Goal: Find specific page/section: Find specific page/section

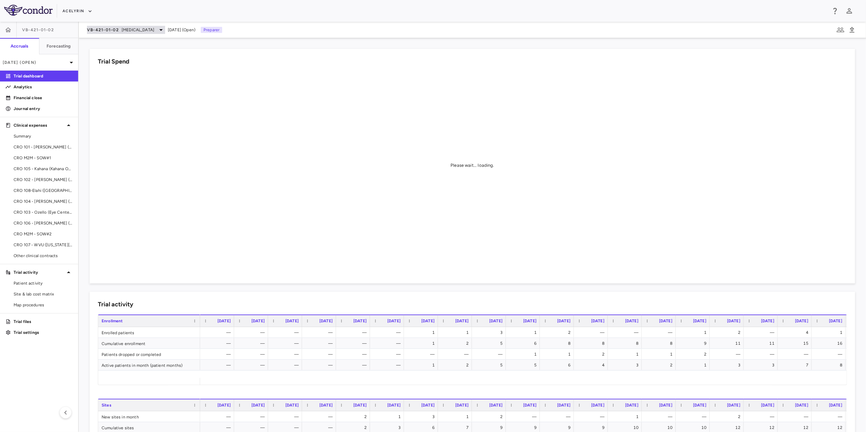
click at [141, 28] on span "[MEDICAL_DATA]" at bounding box center [138, 30] width 33 height 6
click at [139, 73] on div "Lonigutamab (anti-IGF-1R)" at bounding box center [138, 76] width 102 height 14
click at [90, 10] on div at bounding box center [433, 216] width 866 height 432
click at [85, 9] on button "Acelyrin" at bounding box center [77, 11] width 30 height 11
click at [98, 63] on li "BridgeBio, Inc." at bounding box center [91, 65] width 57 height 10
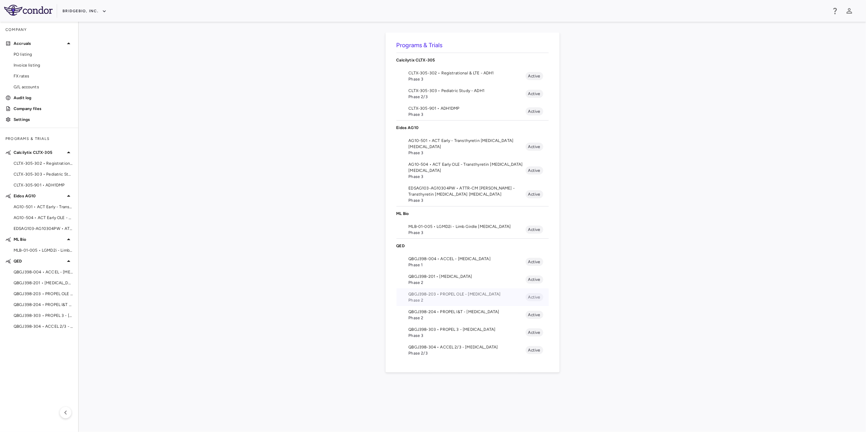
click at [461, 294] on span "QBGJ398-203 • PROPEL OLE - [MEDICAL_DATA]" at bounding box center [467, 294] width 117 height 6
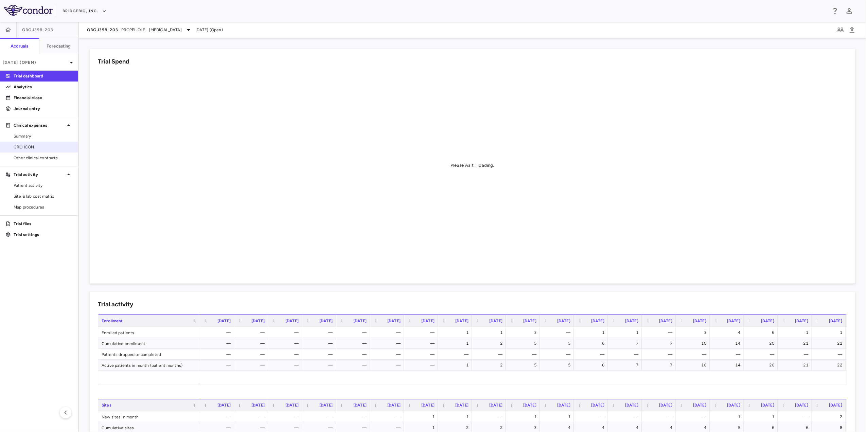
click at [24, 150] on link "CRO ICON" at bounding box center [39, 147] width 78 height 10
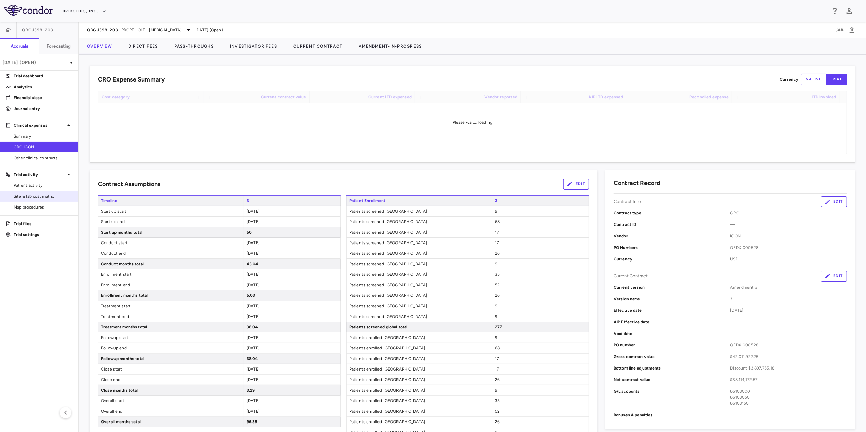
click at [44, 200] on link "Site & lab cost matrix" at bounding box center [39, 196] width 78 height 10
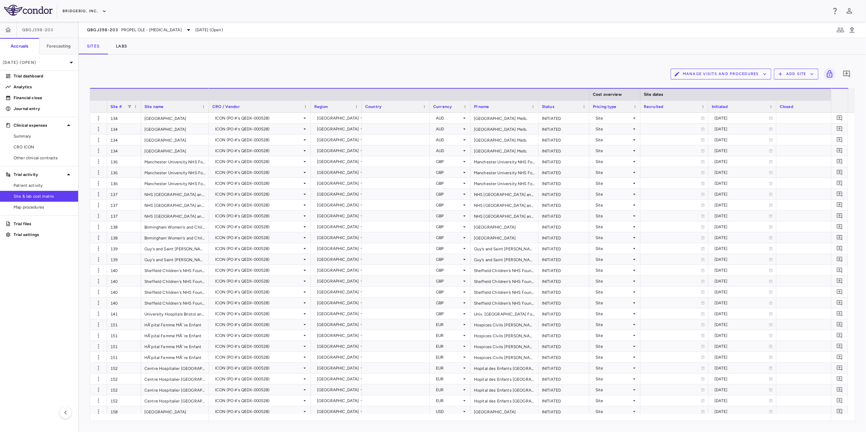
click at [410, 56] on div "Manage Visits and Procedures Add Site 0 Drag here to set row groups Drag here t…" at bounding box center [472, 243] width 787 height 377
